Goal: Task Accomplishment & Management: Use online tool/utility

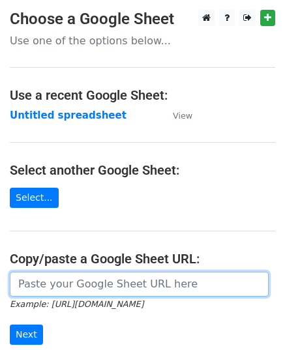
click at [67, 281] on input "url" at bounding box center [139, 284] width 259 height 25
paste input "https://docs.google.com/spreadsheets/d/184T22d1TQ43-U_R-Zz9b-TYs8L5dE7O1nSAlnW4…"
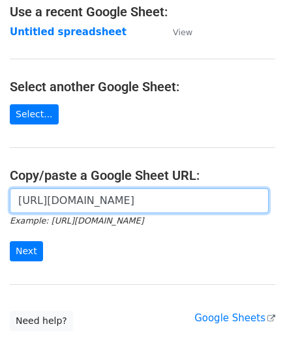
scroll to position [165, 0]
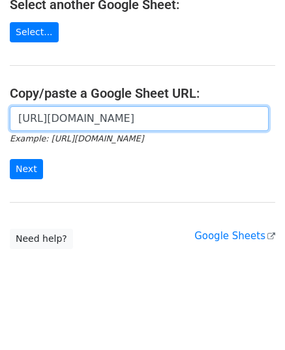
type input "https://docs.google.com/spreadsheets/d/184T22d1TQ43-U_R-Zz9b-TYs8L5dE7O1nSAlnW4…"
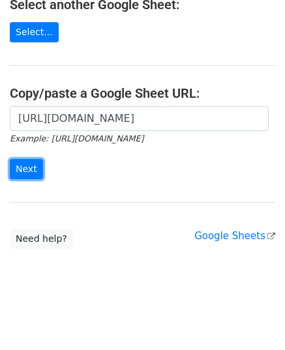
click at [23, 165] on input "Next" at bounding box center [26, 169] width 33 height 20
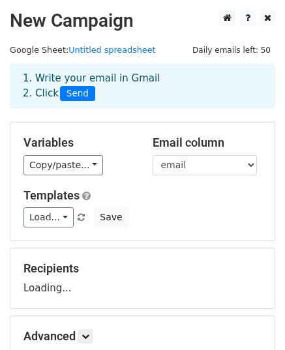
drag, startPoint x: 175, startPoint y: 160, endPoint x: 185, endPoint y: 175, distance: 18.8
click at [171, 160] on select "email website" at bounding box center [204, 165] width 104 height 20
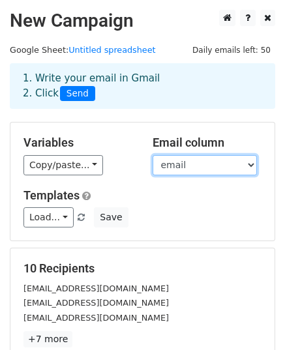
click at [181, 167] on select "email website" at bounding box center [204, 165] width 104 height 20
click at [152, 155] on select "email website" at bounding box center [204, 165] width 104 height 20
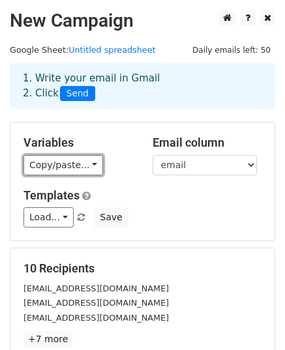
click at [59, 165] on link "Copy/paste..." at bounding box center [62, 165] width 79 height 20
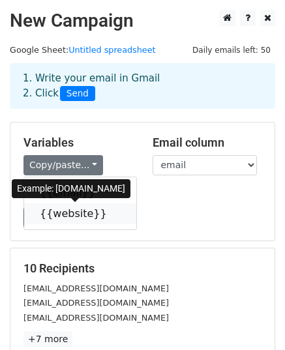
click at [76, 214] on link "{{website}}" at bounding box center [80, 213] width 112 height 21
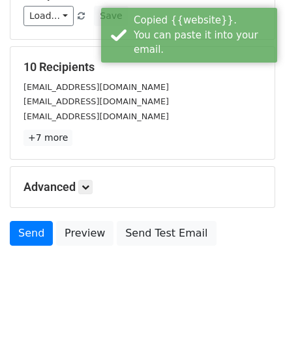
scroll to position [205, 0]
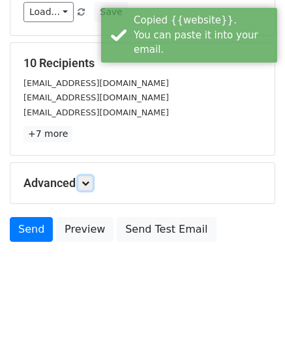
click at [83, 180] on link at bounding box center [85, 183] width 14 height 14
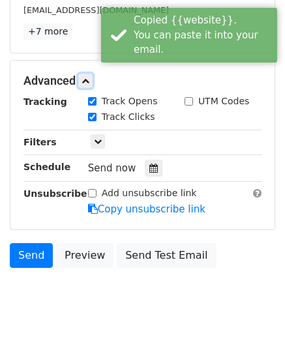
scroll to position [332, 0]
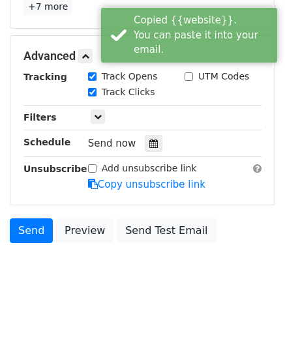
click at [149, 145] on icon at bounding box center [153, 143] width 8 height 9
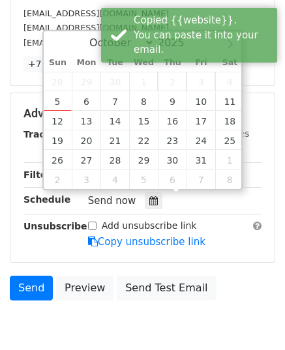
scroll to position [202, 0]
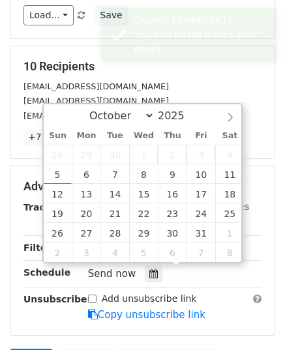
type input "2025-10-07 12:00"
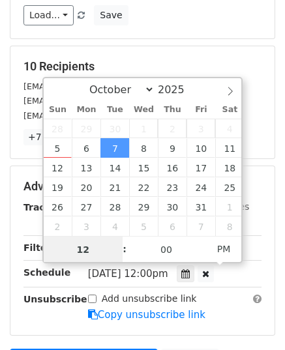
scroll to position [0, 0]
type input "11"
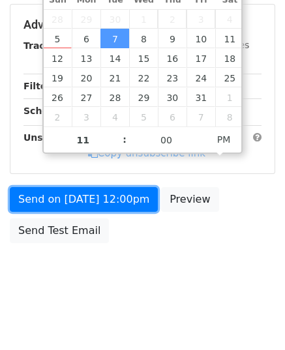
type input "2025-10-07 23:00"
click at [100, 201] on link "Send on Oct 7 at 12:00pm" at bounding box center [84, 199] width 148 height 25
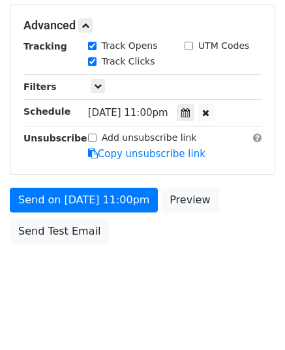
scroll to position [311, 0]
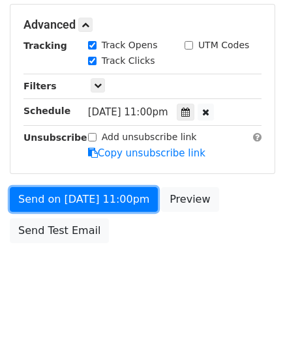
click at [100, 201] on link "Send on Oct 7 at 11:00pm" at bounding box center [84, 199] width 148 height 25
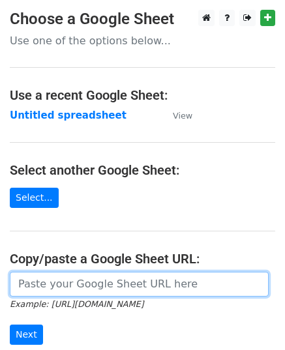
click at [88, 279] on input "url" at bounding box center [139, 284] width 259 height 25
paste input "https://docs.google.com/spreadsheets/d/1pqCo4oeCnuZyRIyW93hzUXYPgTBOtyt3NsasM5M…"
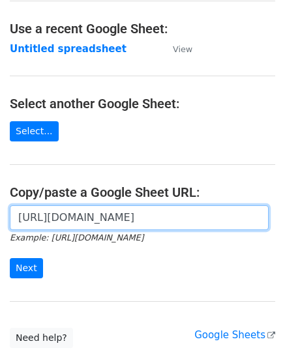
scroll to position [165, 0]
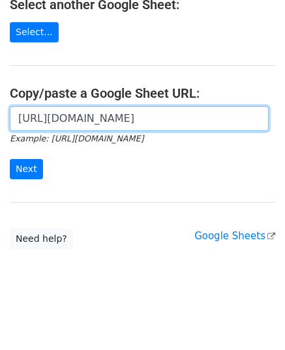
type input "https://docs.google.com/spreadsheets/d/1pqCo4oeCnuZyRIyW93hzUXYPgTBOtyt3NsasM5M…"
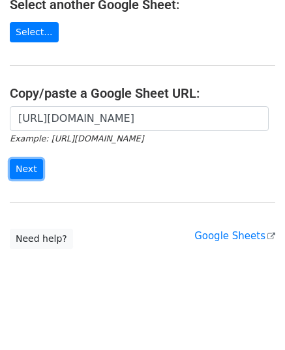
click at [27, 162] on input "Next" at bounding box center [26, 169] width 33 height 20
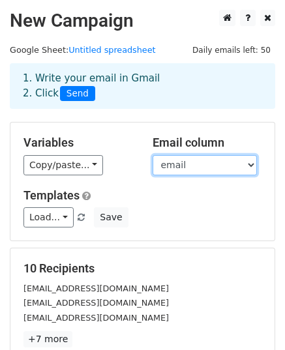
click at [172, 158] on select "email website" at bounding box center [204, 165] width 104 height 20
click at [152, 155] on select "email website" at bounding box center [204, 165] width 104 height 20
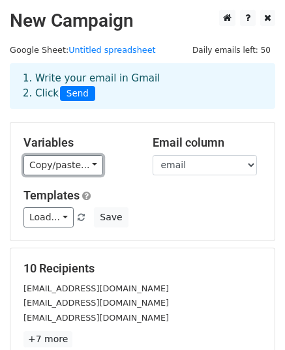
click at [59, 168] on link "Copy/paste..." at bounding box center [62, 165] width 79 height 20
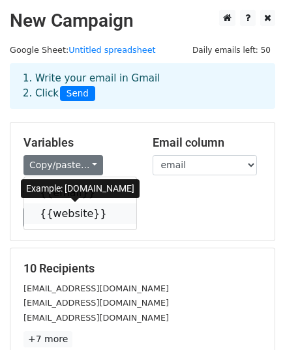
click at [74, 210] on link "{{website}}" at bounding box center [80, 213] width 112 height 21
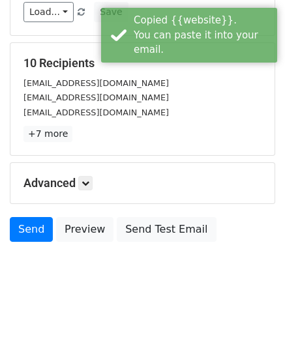
scroll to position [140, 0]
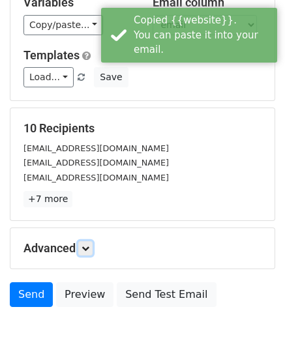
click at [86, 248] on icon at bounding box center [85, 248] width 8 height 8
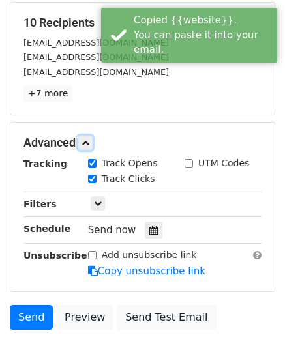
scroll to position [332, 0]
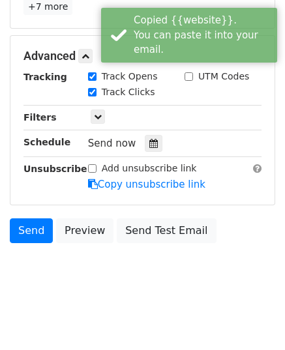
click at [145, 144] on div at bounding box center [154, 143] width 18 height 17
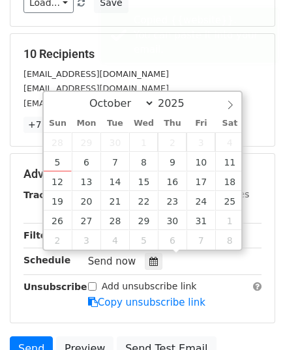
scroll to position [202, 0]
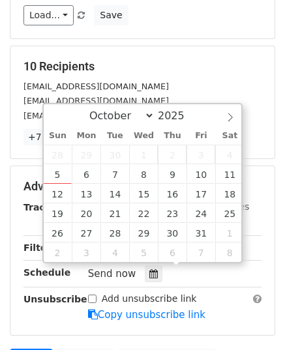
type input "2025-10-08 12:00"
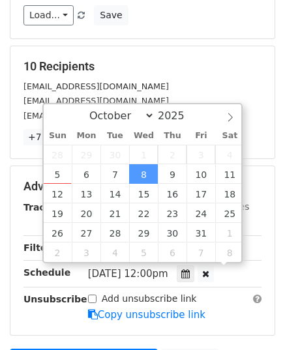
scroll to position [0, 0]
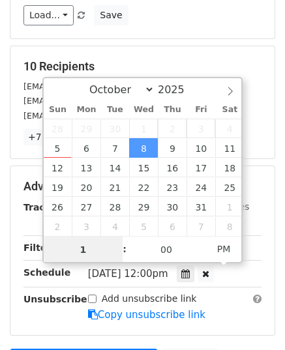
type input "11"
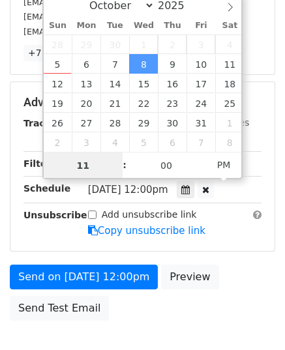
scroll to position [363, 0]
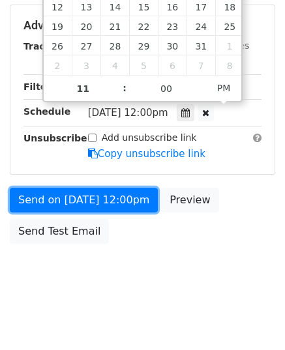
type input "2025-10-08 23:00"
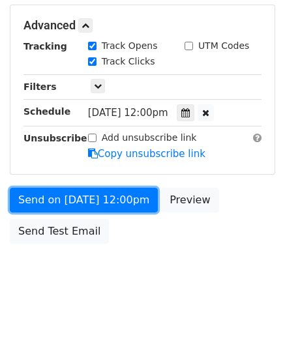
click at [69, 191] on link "Send on Oct 8 at 12:00pm" at bounding box center [84, 200] width 148 height 25
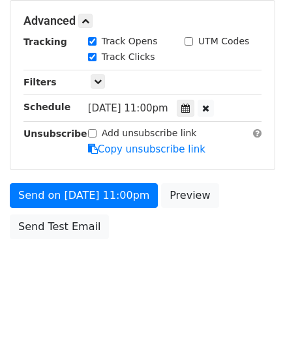
scroll to position [311, 0]
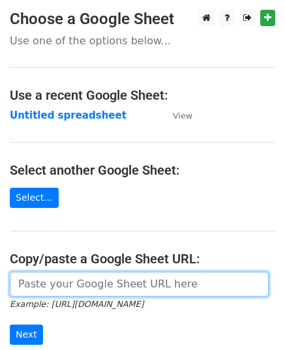
click at [56, 285] on input "url" at bounding box center [139, 284] width 259 height 25
paste input "[URL][DOMAIN_NAME]"
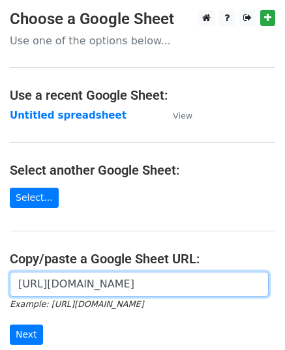
scroll to position [0, 303]
type input "[URL][DOMAIN_NAME]"
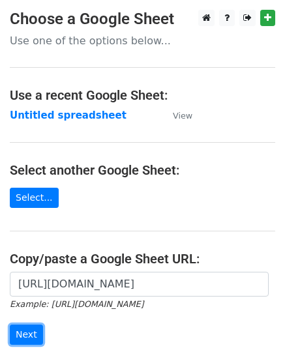
scroll to position [0, 0]
click at [23, 333] on input "Next" at bounding box center [26, 334] width 33 height 20
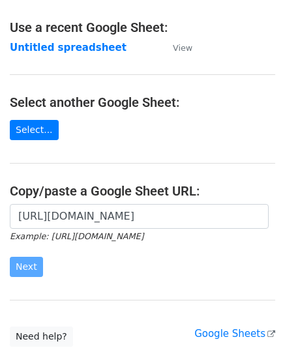
scroll to position [165, 0]
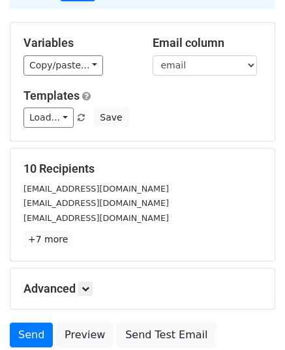
scroll to position [205, 0]
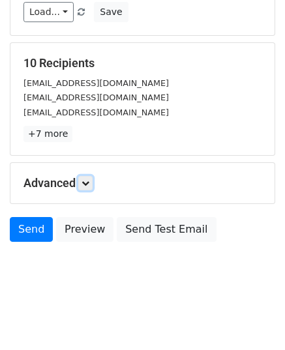
click at [87, 183] on icon at bounding box center [85, 183] width 8 height 8
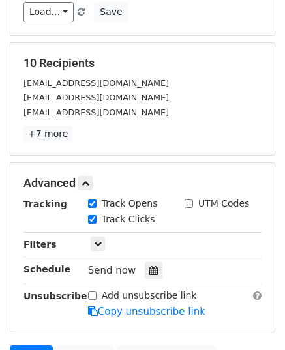
click at [149, 266] on icon at bounding box center [153, 270] width 8 height 9
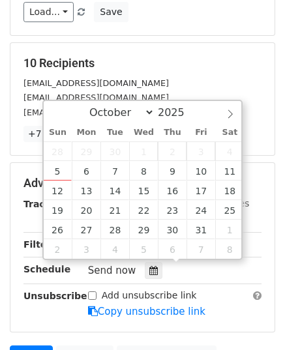
type input "[DATE] 12:00"
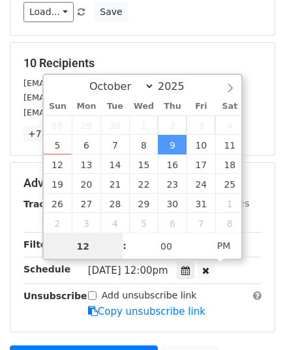
scroll to position [0, 0]
type input "11"
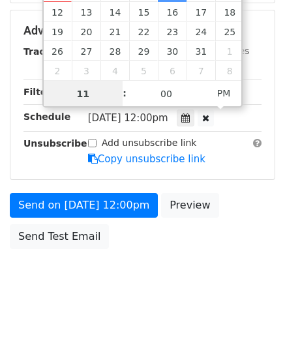
scroll to position [363, 0]
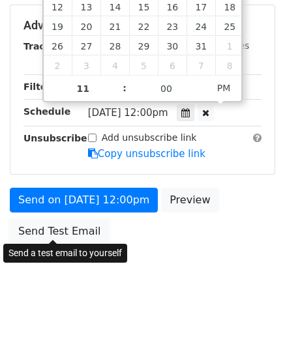
type input "[DATE] 23:00"
click at [72, 224] on link "Send Test Email" at bounding box center [59, 231] width 99 height 25
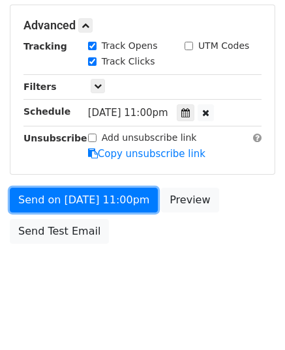
click at [70, 197] on link "Send on [DATE] 11:00pm" at bounding box center [84, 200] width 148 height 25
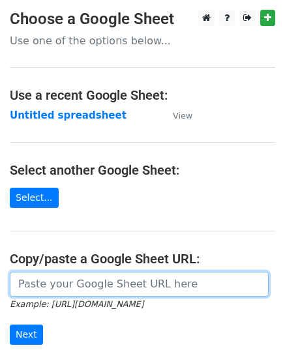
click at [50, 278] on input "url" at bounding box center [139, 284] width 259 height 25
paste input "[URL][DOMAIN_NAME]"
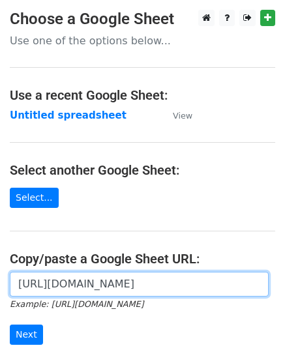
scroll to position [0, 264]
type input "[URL][DOMAIN_NAME]"
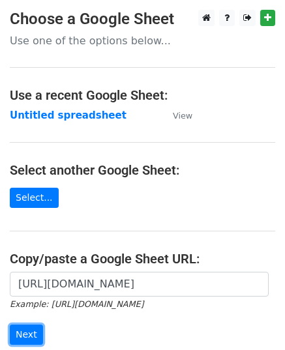
click at [28, 330] on input "Next" at bounding box center [26, 334] width 33 height 20
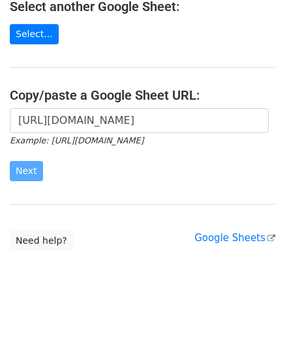
scroll to position [165, 0]
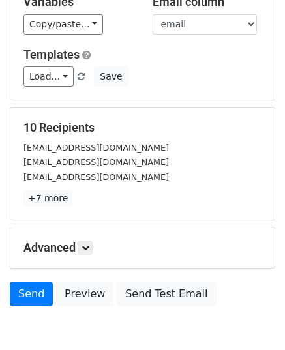
scroll to position [205, 0]
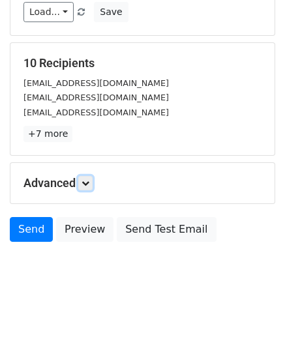
click at [87, 186] on link at bounding box center [85, 183] width 14 height 14
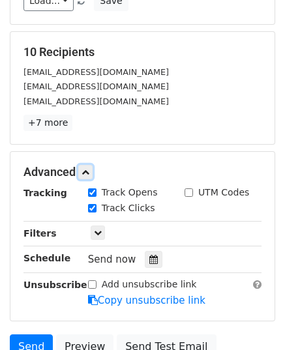
scroll to position [332, 0]
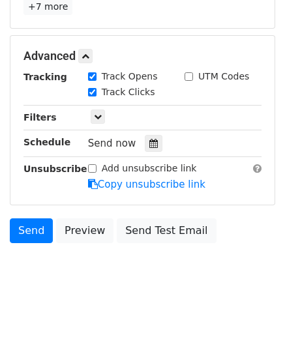
click at [149, 143] on icon at bounding box center [153, 143] width 8 height 9
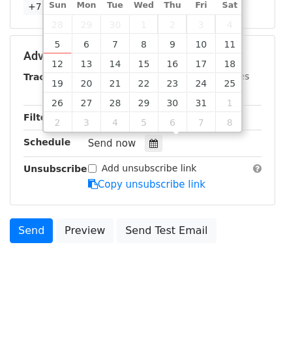
type input "2025-10-10 12:00"
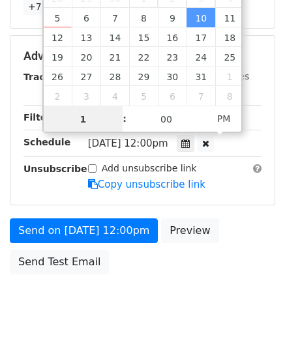
type input "11"
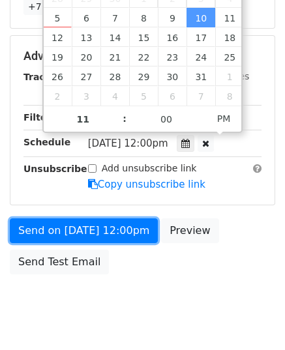
type input "2025-10-10 23:00"
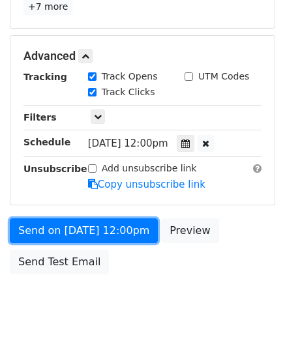
click at [65, 221] on link "Send on Oct 10 at 12:00pm" at bounding box center [84, 230] width 148 height 25
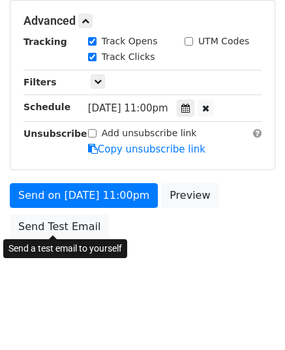
scroll to position [311, 0]
